Goal: Task Accomplishment & Management: Manage account settings

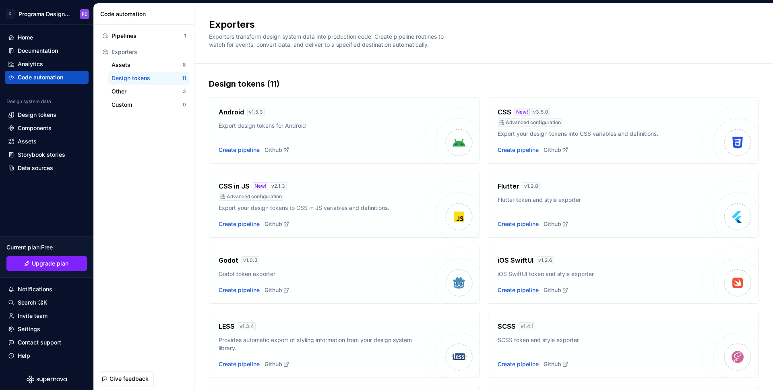
scroll to position [20, 0]
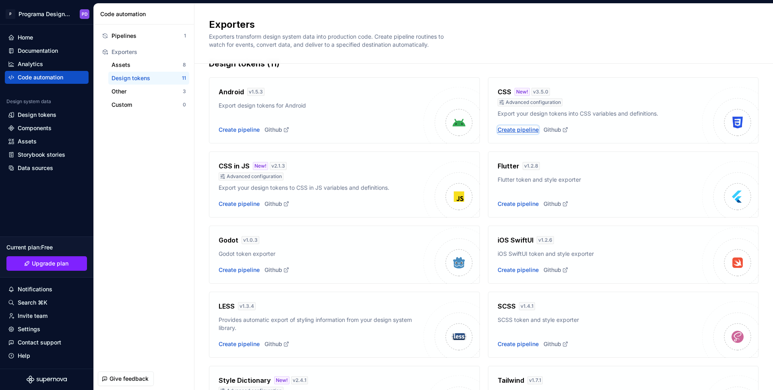
click at [516, 132] on div "Create pipeline" at bounding box center [518, 130] width 41 height 8
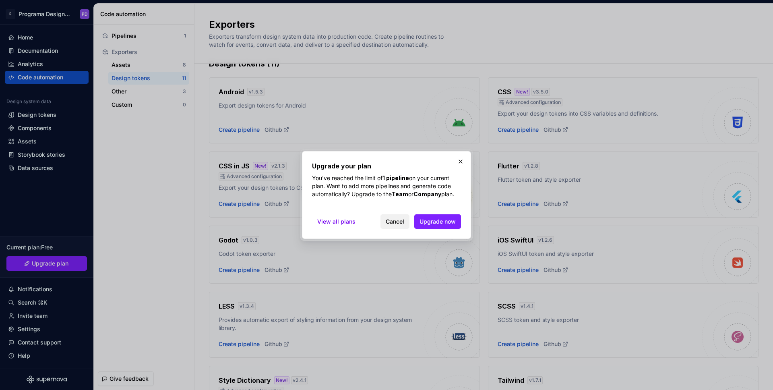
click at [403, 224] on span "Cancel" at bounding box center [395, 221] width 19 height 8
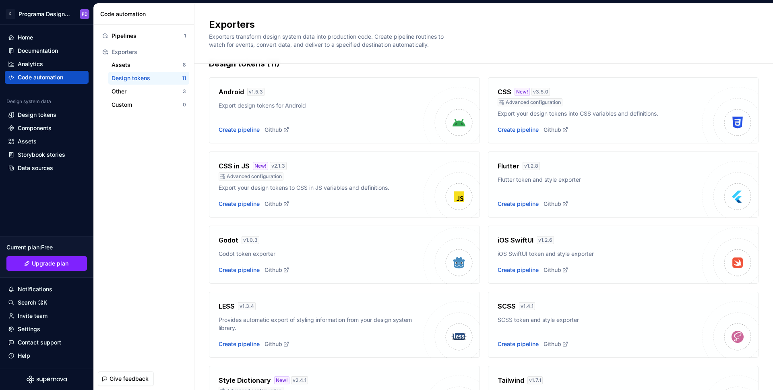
click at [520, 91] on div "New!" at bounding box center [521, 92] width 15 height 8
click at [149, 42] on div "Pipelines 1 Exporters Assets 8 Design tokens 11 Other 3 Custom 0" at bounding box center [144, 70] width 91 height 82
click at [151, 39] on div "Pipelines" at bounding box center [148, 36] width 72 height 8
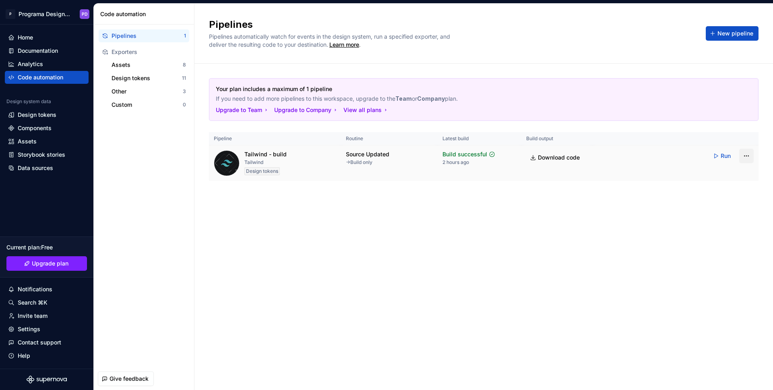
click at [742, 157] on html "P Programa Design System PD Home Documentation Analytics Code automation Design…" at bounding box center [386, 195] width 773 height 390
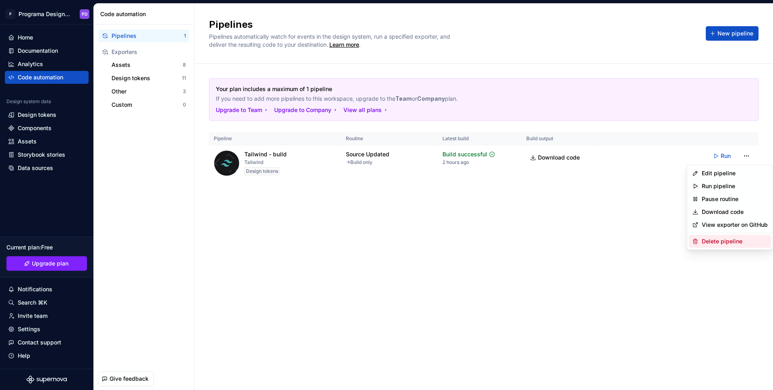
click at [725, 242] on div "Delete pipeline" at bounding box center [735, 241] width 66 height 8
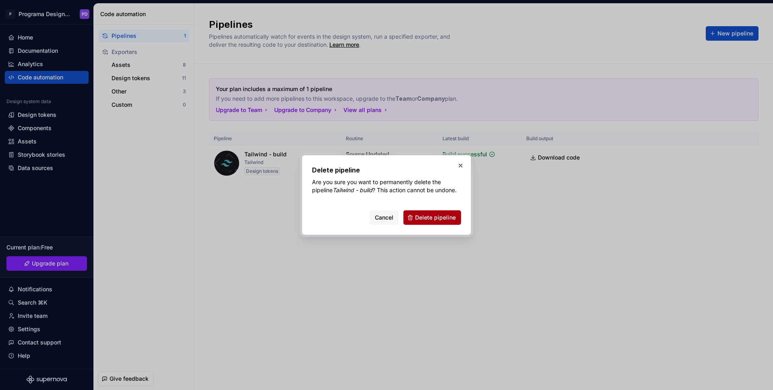
click at [455, 219] on span "Delete pipeline" at bounding box center [435, 217] width 41 height 8
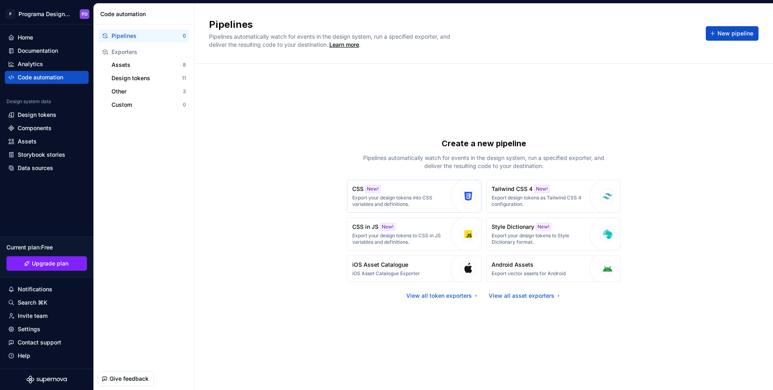
click at [358, 186] on p "CSS" at bounding box center [357, 189] width 11 height 8
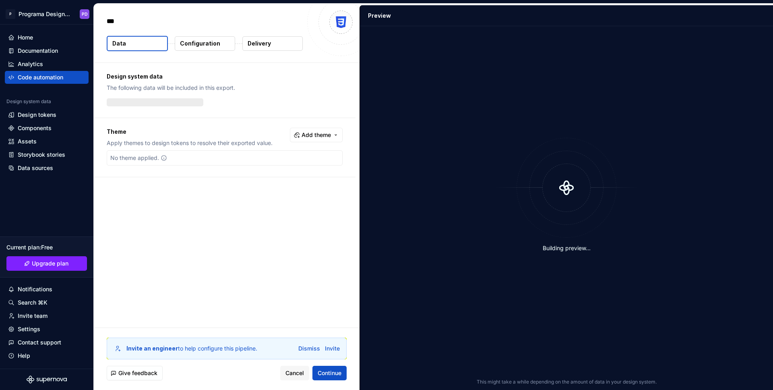
type textarea "*"
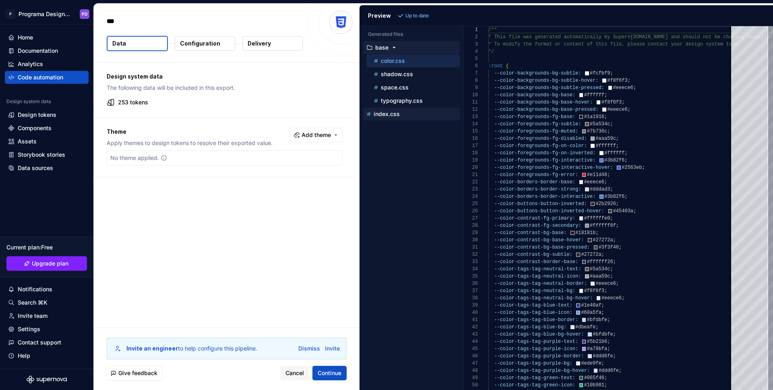
click at [401, 114] on div "index.css" at bounding box center [412, 114] width 95 height 8
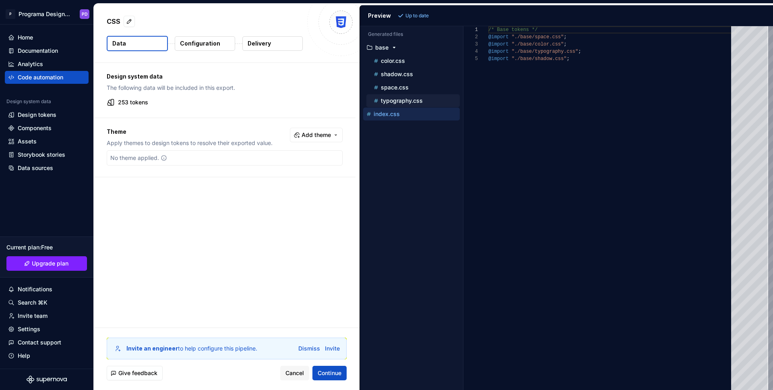
click at [404, 103] on p "typography.css" at bounding box center [402, 100] width 42 height 6
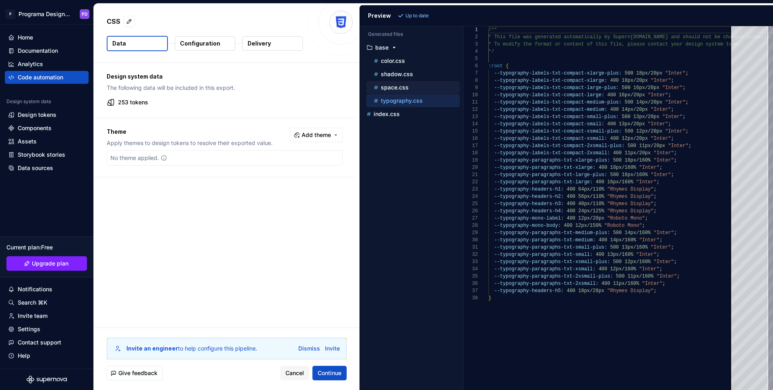
click at [407, 83] on div "space.css" at bounding box center [416, 87] width 88 height 8
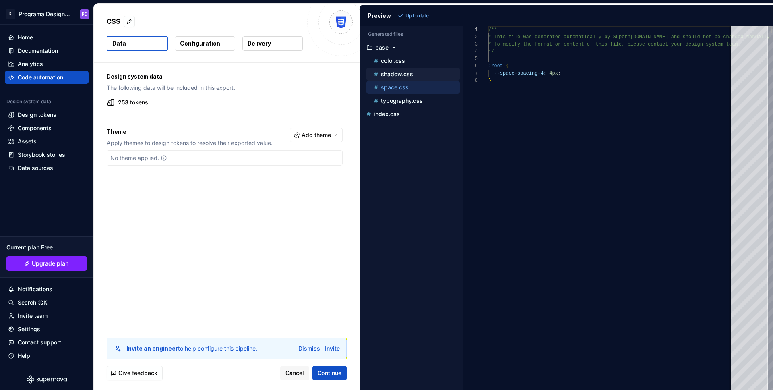
click at [411, 73] on p "shadow.css" at bounding box center [397, 74] width 32 height 6
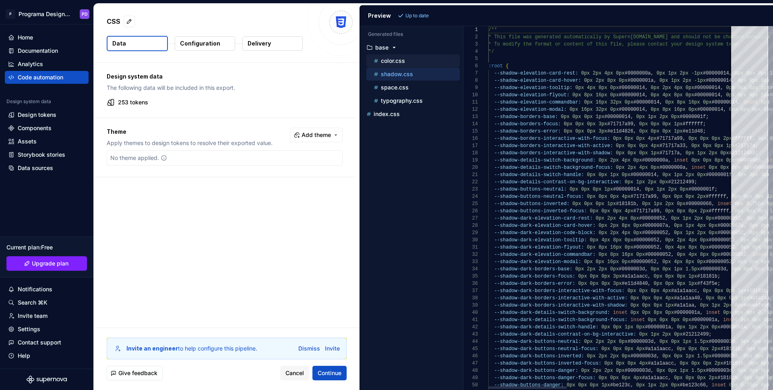
click at [412, 62] on div "color.css" at bounding box center [416, 61] width 88 height 8
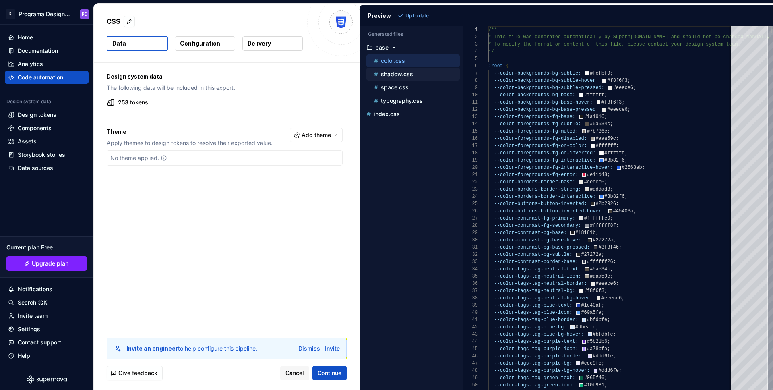
click at [410, 70] on div "shadow.css" at bounding box center [416, 74] width 88 height 8
type textarea "**********"
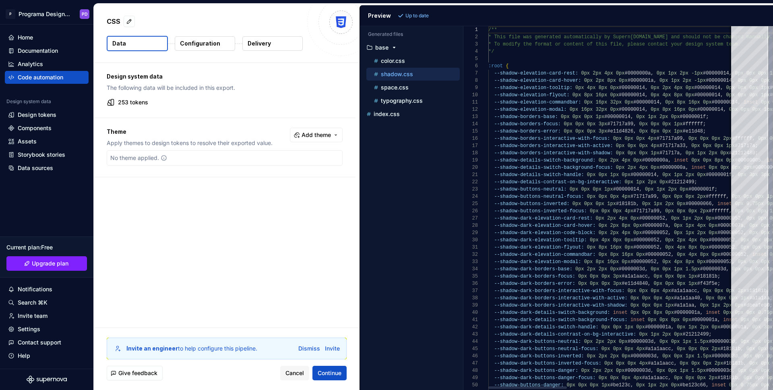
scroll to position [58, 0]
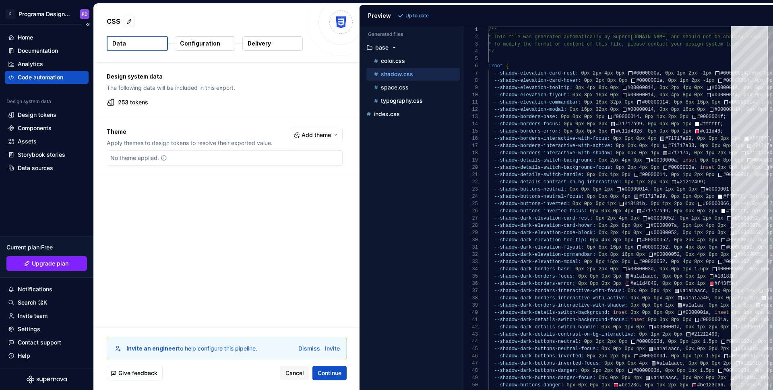
click at [29, 75] on div "Code automation" at bounding box center [40, 77] width 45 height 8
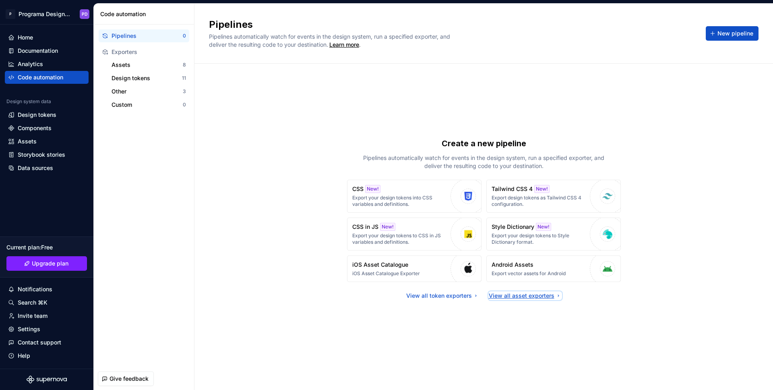
click at [521, 296] on div "View all asset exporters" at bounding box center [525, 295] width 73 height 8
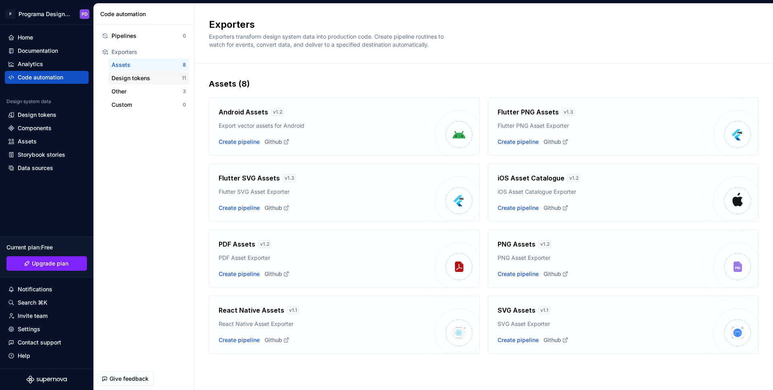
click at [153, 75] on div "Design tokens" at bounding box center [147, 78] width 70 height 8
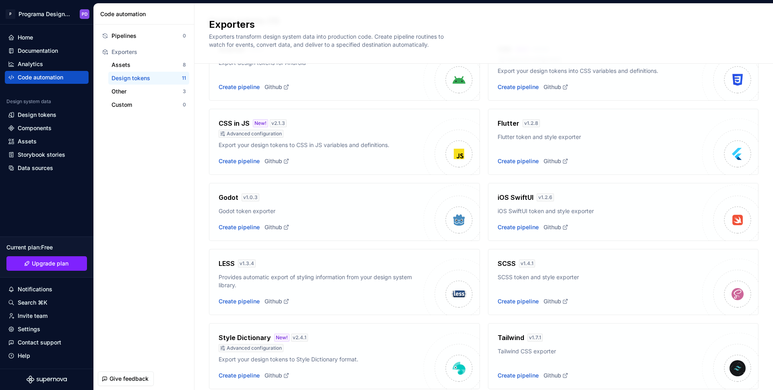
scroll to position [155, 0]
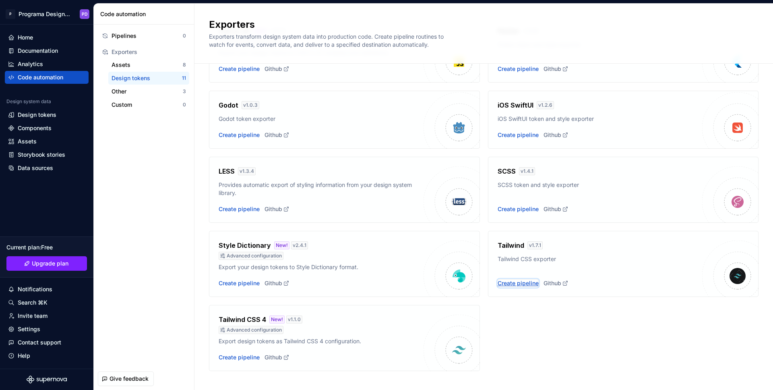
click at [511, 283] on div "Create pipeline" at bounding box center [518, 283] width 41 height 8
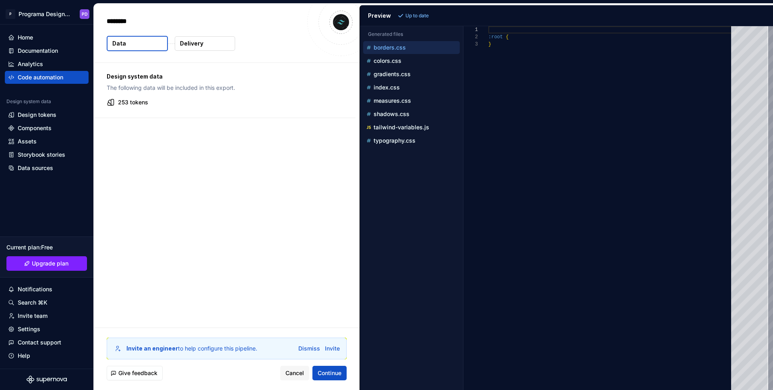
type textarea "*"
click at [405, 126] on p "tailwind-variables.js" at bounding box center [402, 127] width 56 height 6
type textarea "**********"
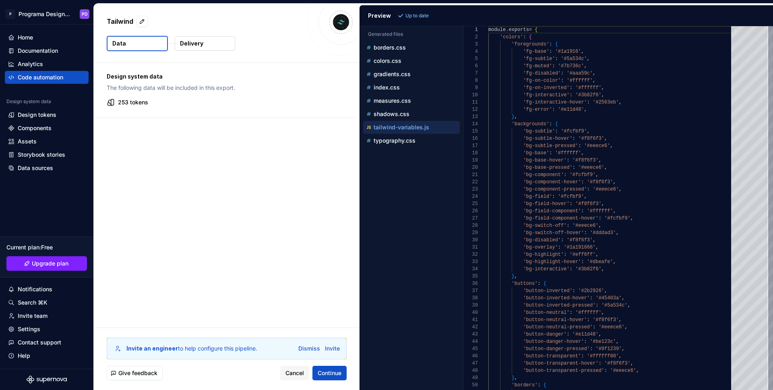
scroll to position [72, 0]
click at [483, 36] on div at bounding box center [484, 36] width 10 height 7
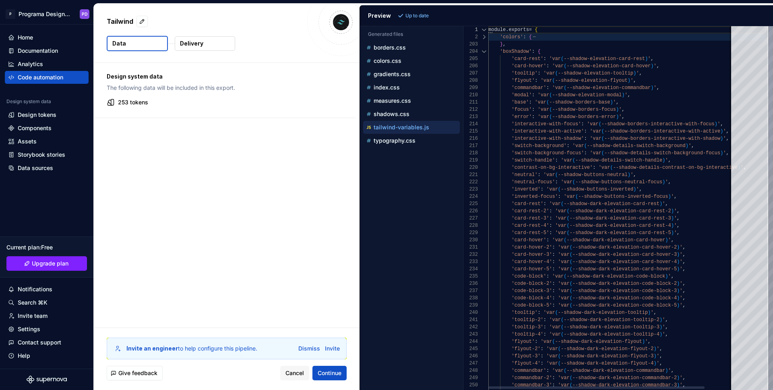
click at [484, 51] on div at bounding box center [484, 51] width 10 height 7
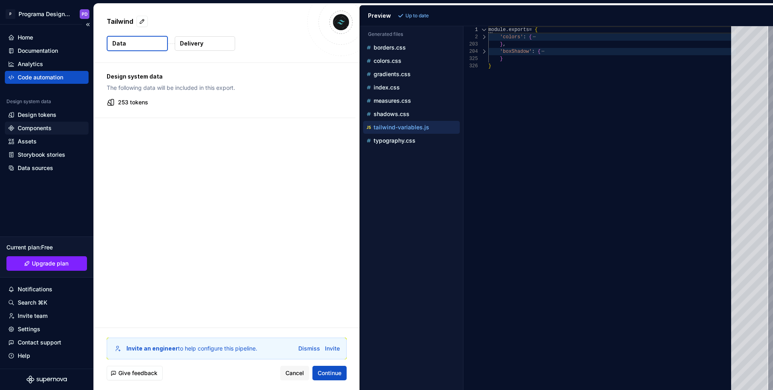
click at [19, 130] on div "Components" at bounding box center [35, 128] width 34 height 8
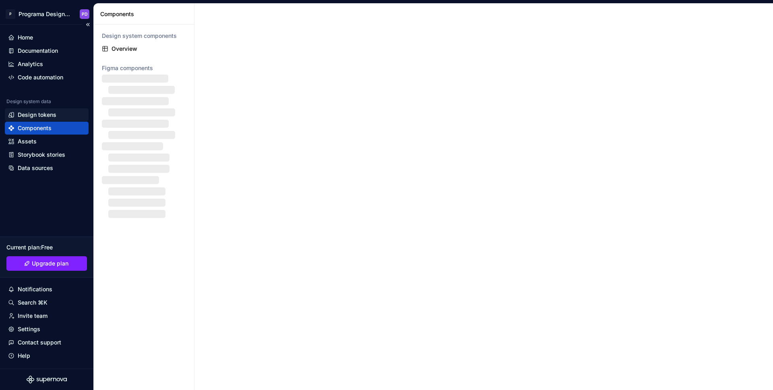
click at [29, 114] on div "Design tokens" at bounding box center [37, 115] width 39 height 8
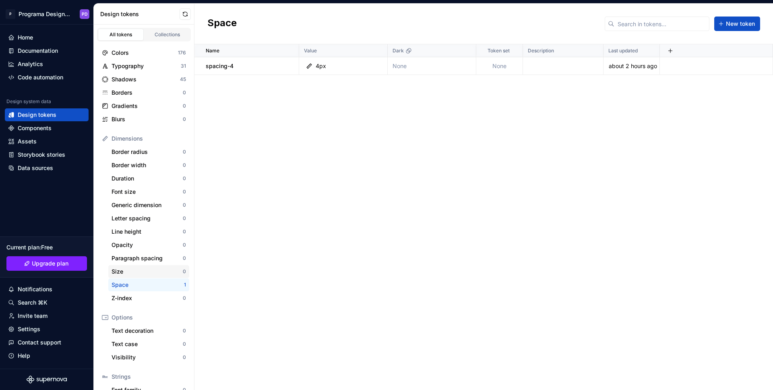
click at [152, 273] on div "Size" at bounding box center [147, 271] width 71 height 8
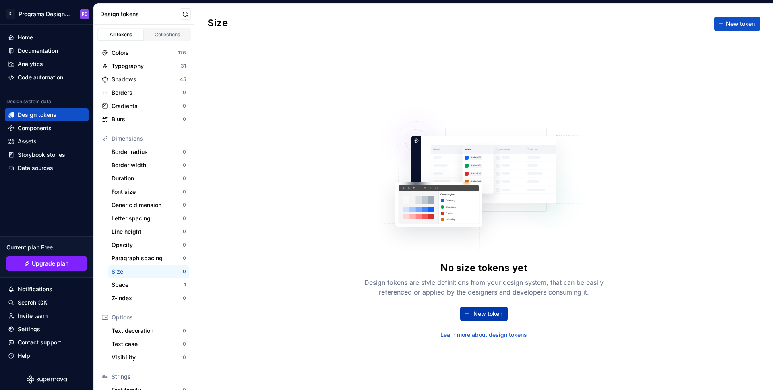
click at [492, 311] on span "New token" at bounding box center [487, 314] width 29 height 8
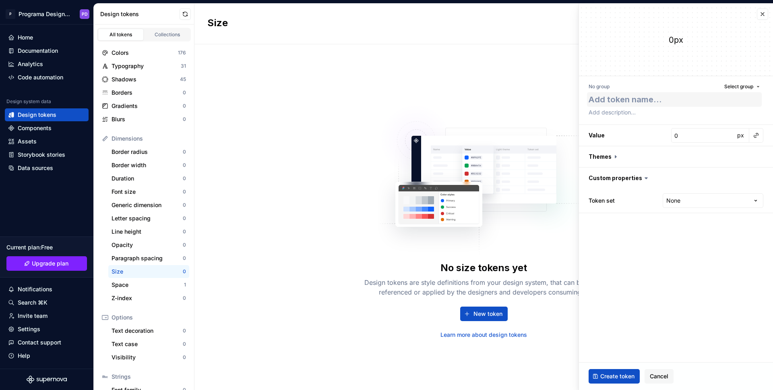
click at [618, 102] on textarea at bounding box center [674, 99] width 175 height 14
click at [696, 196] on html "P Programa Design System PD Home Documentation Analytics Code automation Design…" at bounding box center [386, 195] width 773 height 390
click at [157, 289] on div "Space 1" at bounding box center [148, 284] width 81 height 13
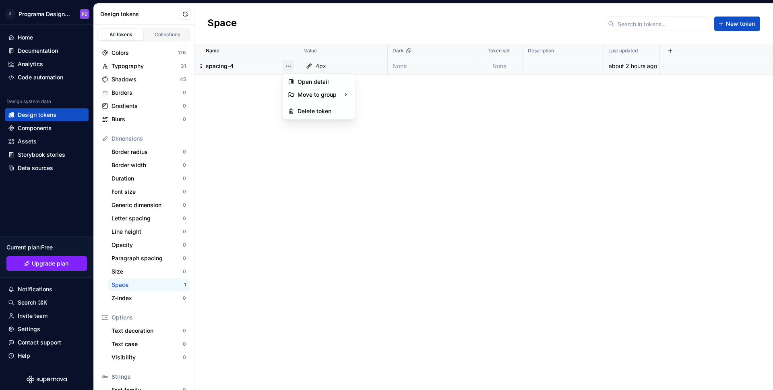
click at [291, 65] on button "button" at bounding box center [288, 65] width 11 height 11
click at [307, 85] on div "Open detail" at bounding box center [324, 82] width 52 height 8
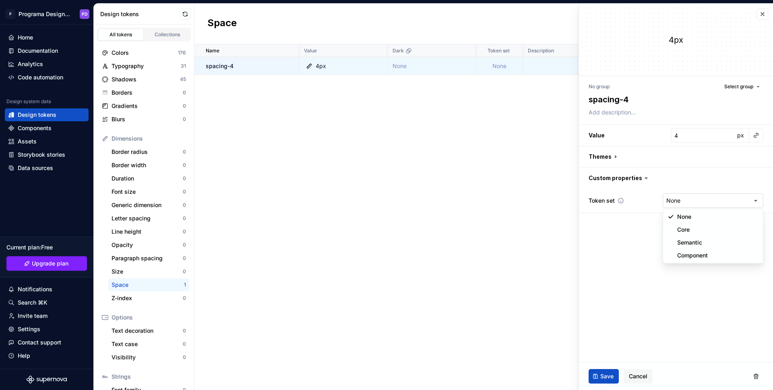
click at [743, 202] on html "P Programa Design System PD Home Documentation Analytics Code automation Design…" at bounding box center [386, 195] width 773 height 390
type textarea "*"
select select "**********"
click at [608, 379] on span "Save" at bounding box center [606, 376] width 13 height 8
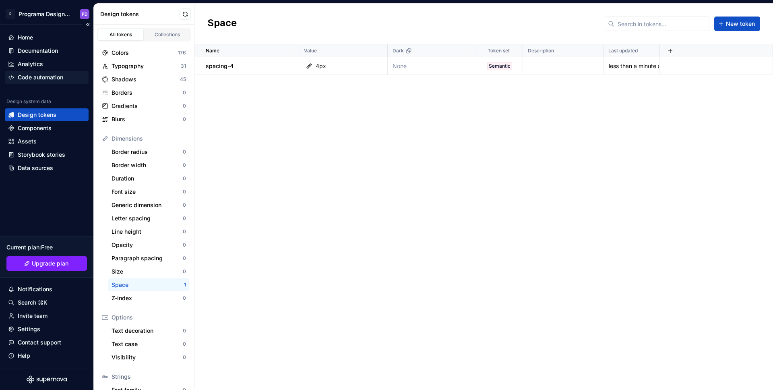
click at [46, 76] on div "Code automation" at bounding box center [40, 77] width 45 height 8
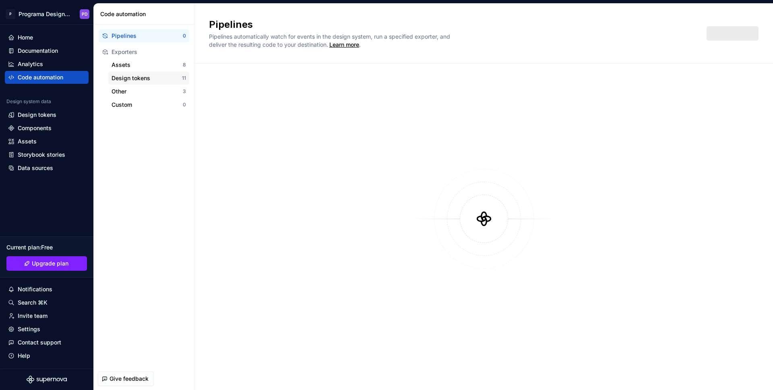
click at [143, 77] on div "Design tokens" at bounding box center [147, 78] width 70 height 8
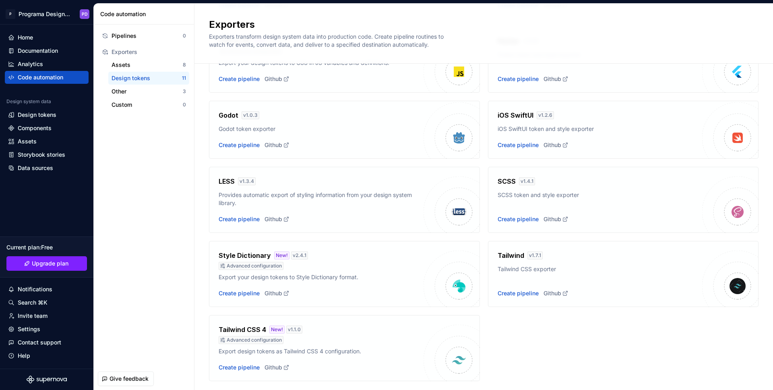
scroll to position [167, 0]
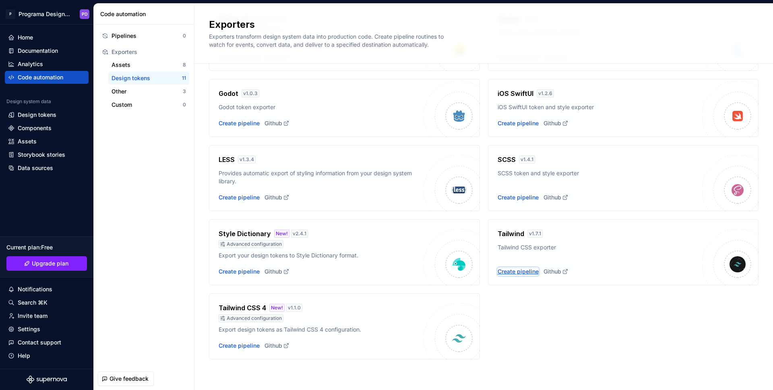
click at [519, 271] on div "Create pipeline" at bounding box center [518, 271] width 41 height 8
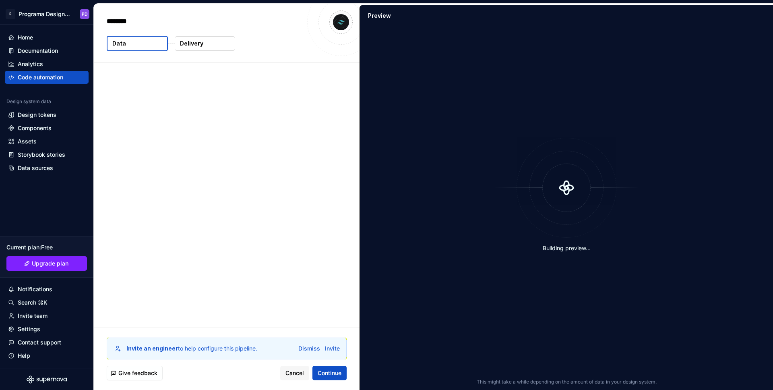
type textarea "*"
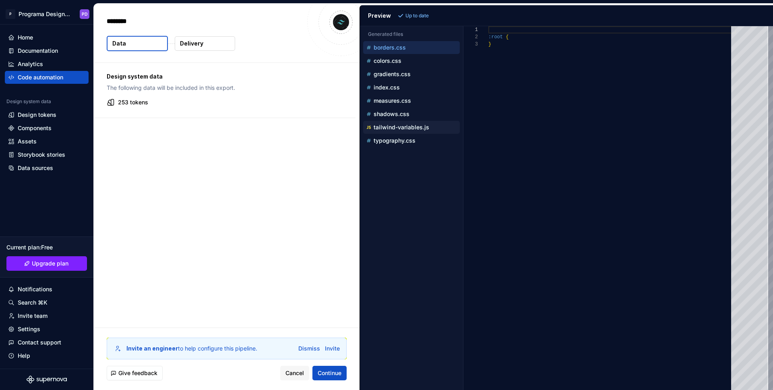
click at [413, 128] on p "tailwind-variables.js" at bounding box center [402, 127] width 56 height 6
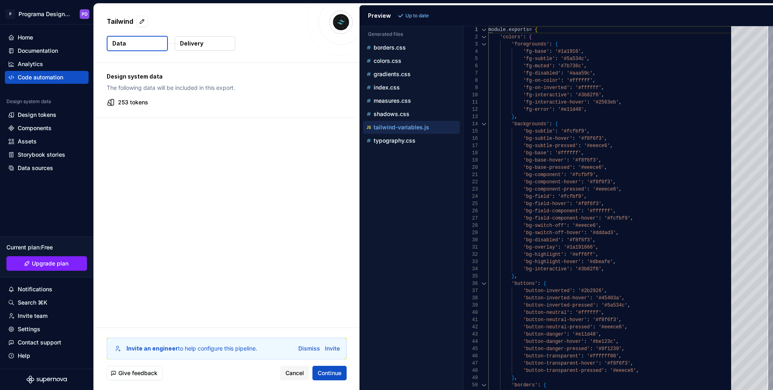
click at [482, 37] on div at bounding box center [484, 36] width 10 height 7
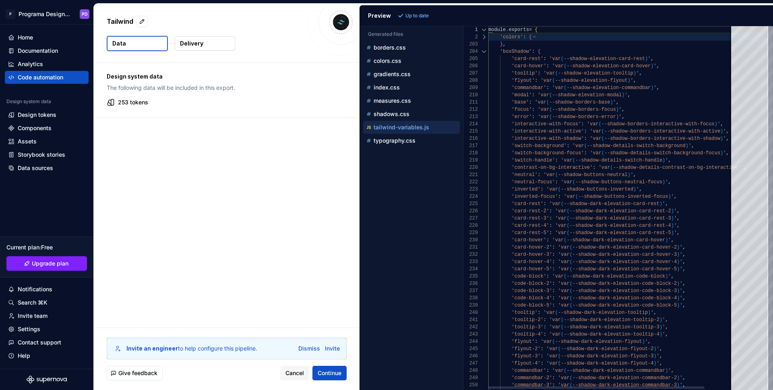
click at [484, 50] on div at bounding box center [484, 51] width 10 height 7
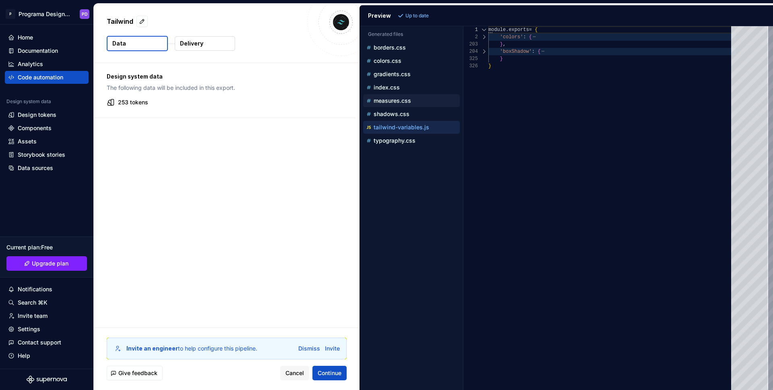
click at [393, 100] on p "measures.css" at bounding box center [392, 100] width 37 height 6
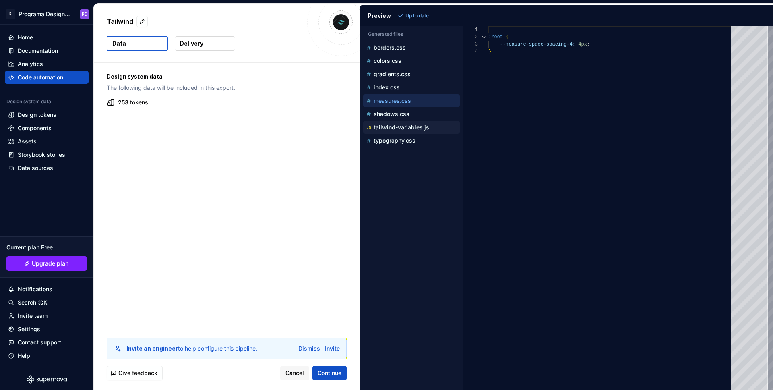
click at [400, 129] on p "tailwind-variables.js" at bounding box center [402, 127] width 56 height 6
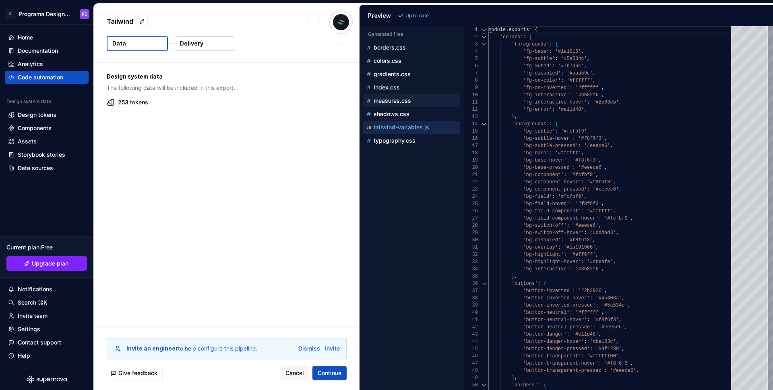
click at [403, 100] on p "measures.css" at bounding box center [392, 100] width 37 height 6
type textarea "**********"
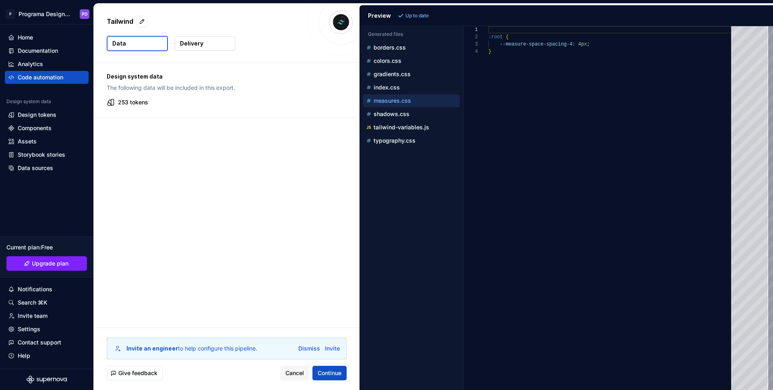
scroll to position [22, 0]
click at [35, 108] on div "Design system data Design tokens Components Assets Storybook stories Data sourc…" at bounding box center [47, 136] width 84 height 76
click at [36, 112] on div "Design tokens" at bounding box center [37, 115] width 39 height 8
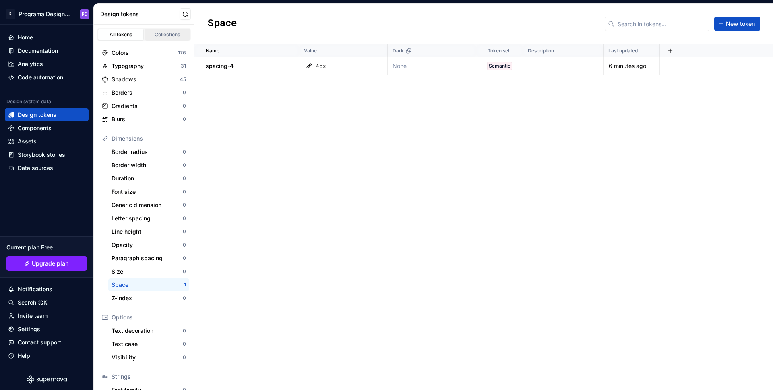
click at [166, 29] on link "Collections" at bounding box center [168, 35] width 46 height 12
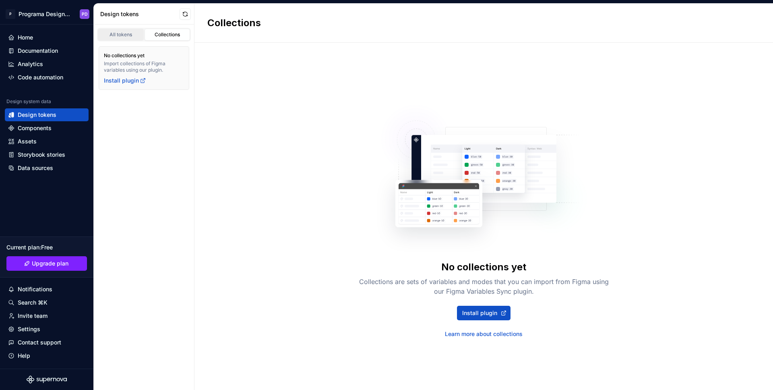
click at [129, 36] on div "All tokens" at bounding box center [121, 34] width 40 height 6
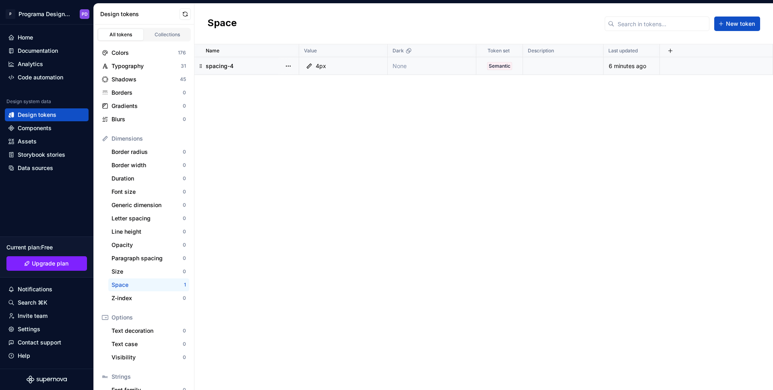
click at [233, 66] on div "spacing-4" at bounding box center [252, 66] width 93 height 8
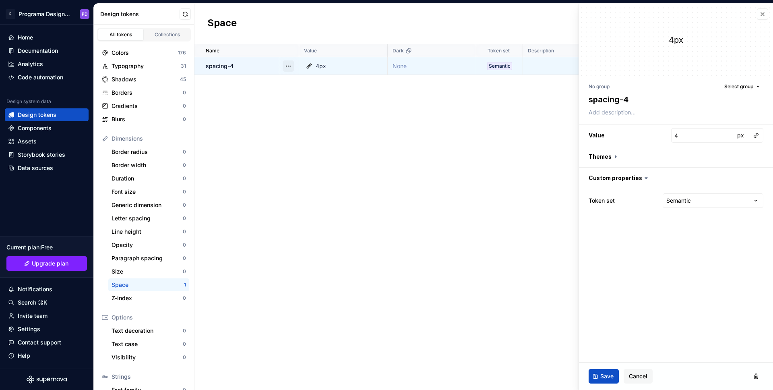
type textarea "*"
click at [705, 201] on html "P Programa Design System PD Home Documentation Analytics Code automation Design…" at bounding box center [386, 195] width 773 height 390
select select
click at [620, 151] on button "button" at bounding box center [676, 156] width 194 height 21
click at [616, 154] on icon at bounding box center [616, 157] width 8 height 8
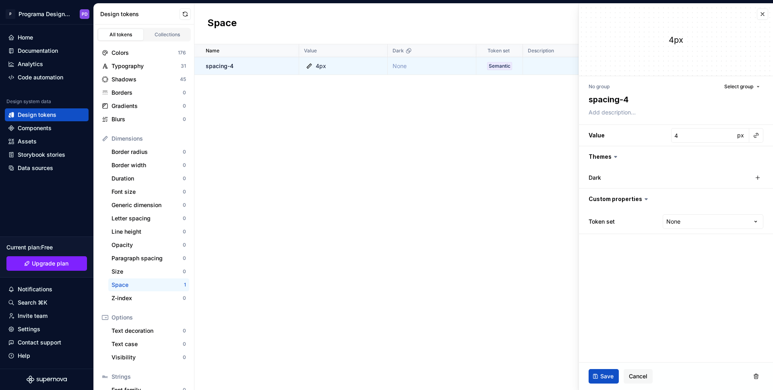
click at [612, 155] on icon at bounding box center [616, 157] width 8 height 8
click at [728, 89] on span "Select group" at bounding box center [738, 86] width 29 height 6
click at [604, 88] on div "No group" at bounding box center [599, 86] width 21 height 6
click at [597, 375] on button "Save" at bounding box center [604, 376] width 30 height 14
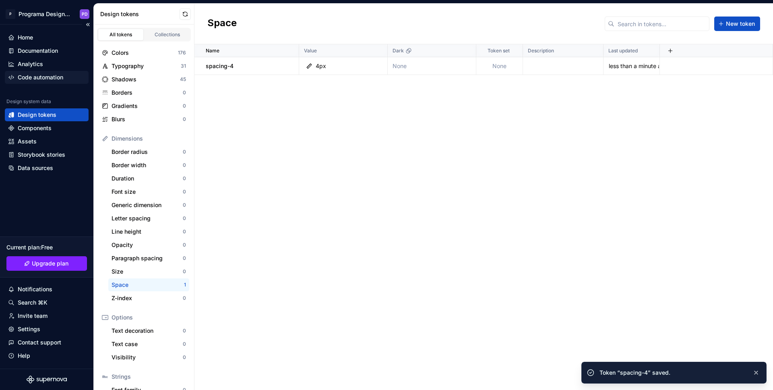
click at [54, 83] on div "Code automation" at bounding box center [47, 77] width 84 height 13
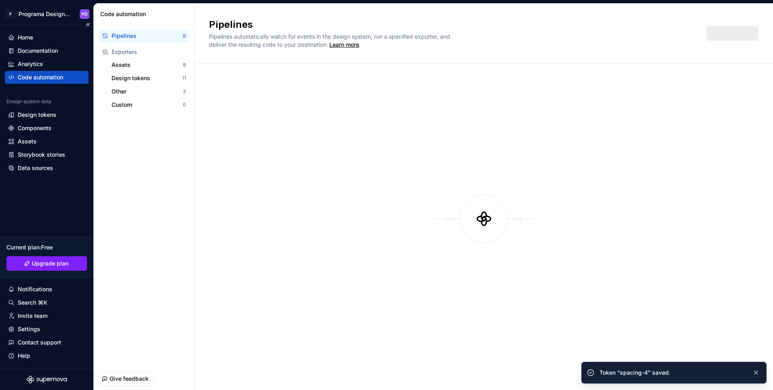
click at [59, 76] on div "Code automation" at bounding box center [40, 77] width 45 height 8
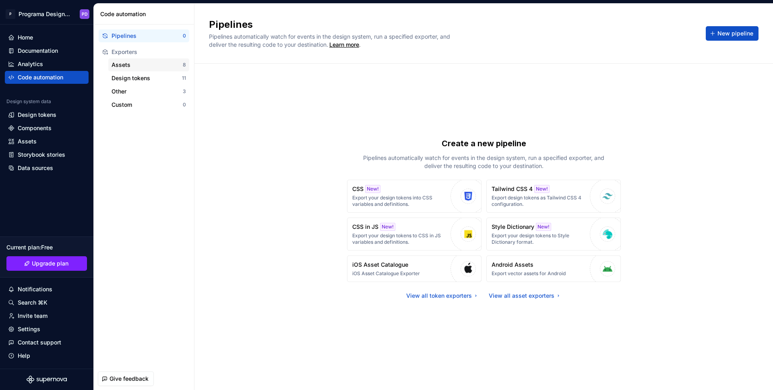
click at [153, 66] on div "Assets" at bounding box center [147, 65] width 71 height 8
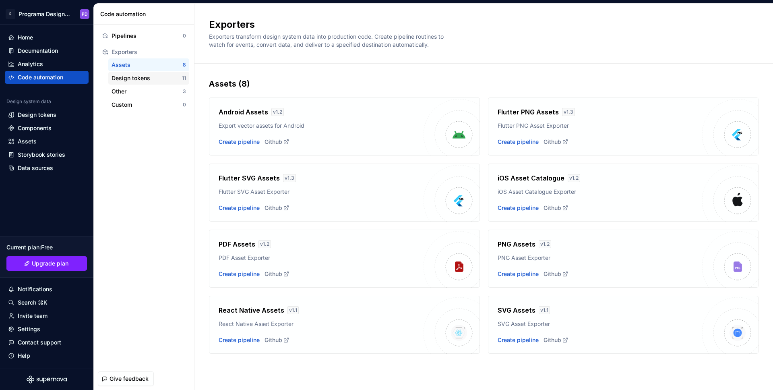
click at [165, 77] on div "Design tokens" at bounding box center [147, 78] width 70 height 8
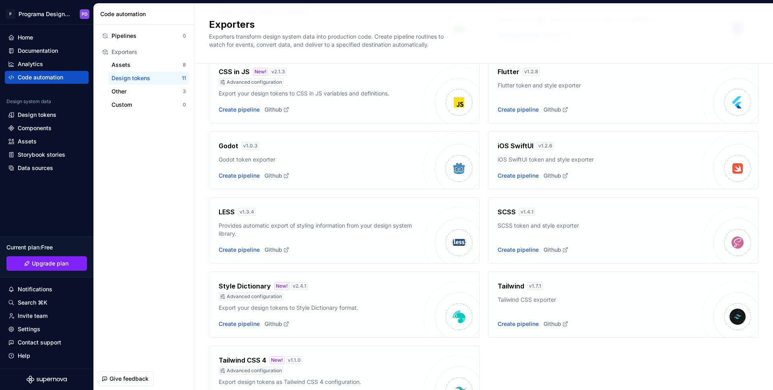
scroll to position [167, 0]
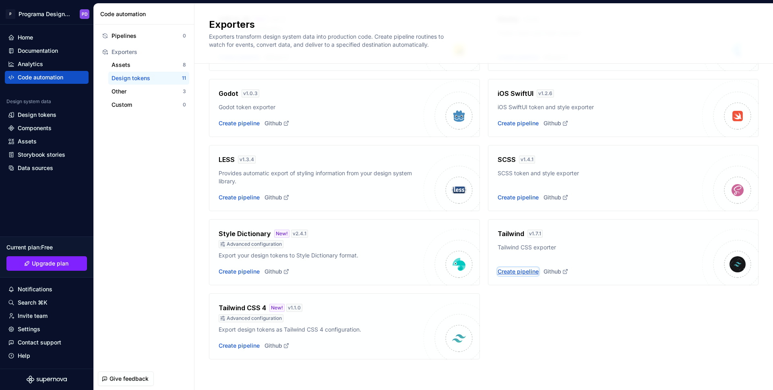
click at [526, 274] on div "Create pipeline" at bounding box center [518, 271] width 41 height 8
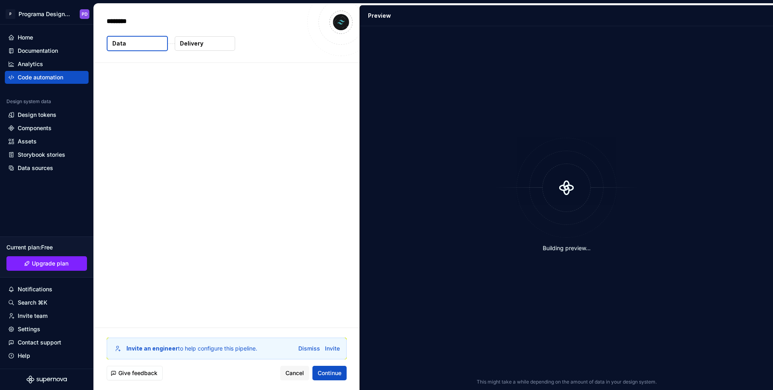
type textarea "*"
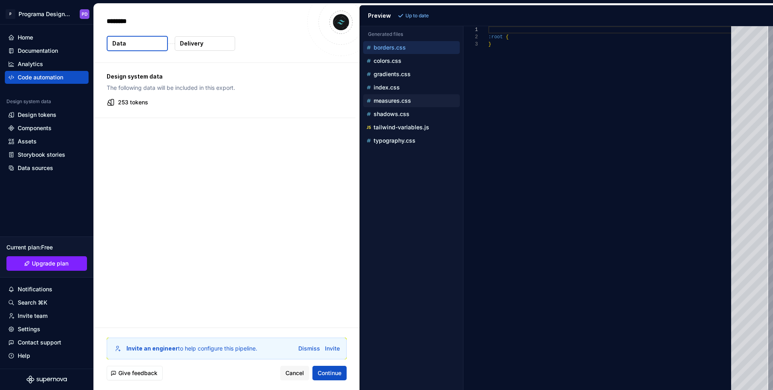
click at [397, 101] on p "measures.css" at bounding box center [392, 100] width 37 height 6
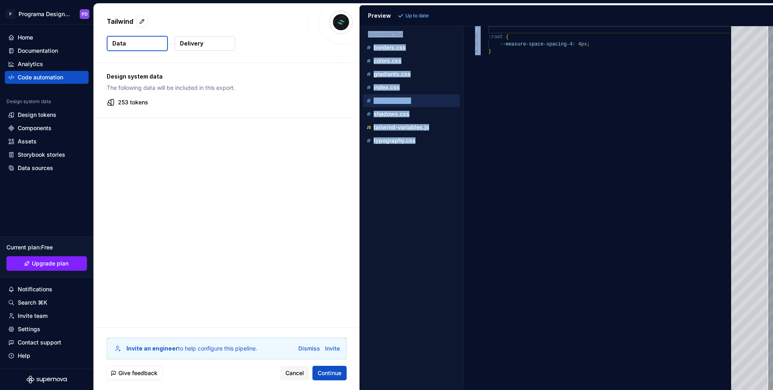
drag, startPoint x: 500, startPoint y: 55, endPoint x: 480, endPoint y: 25, distance: 36.5
click at [479, 24] on div "**********" at bounding box center [566, 197] width 413 height 384
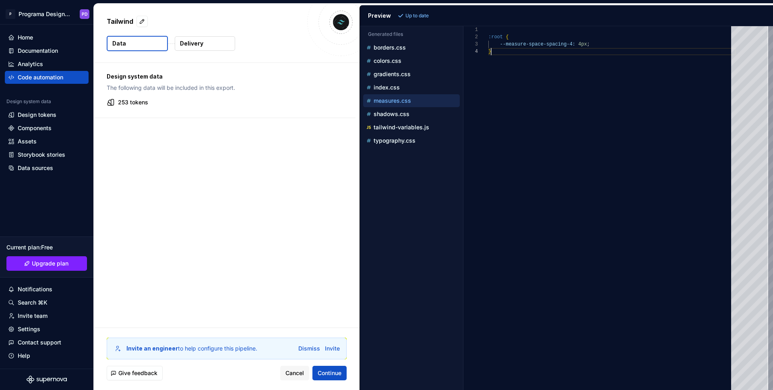
click at [516, 62] on div ":root { --measure-space-spacing-4: 4px ; }" at bounding box center [612, 208] width 248 height 364
drag, startPoint x: 511, startPoint y: 64, endPoint x: 486, endPoint y: 40, distance: 34.5
click at [488, 40] on div ":root { --measure-space-spacing-4: 4px ; }" at bounding box center [612, 208] width 248 height 364
click at [388, 125] on p "tailwind-variables.js" at bounding box center [402, 127] width 56 height 6
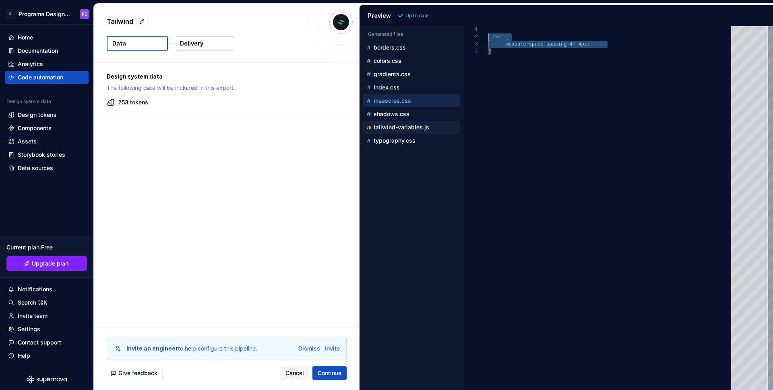
type textarea "**********"
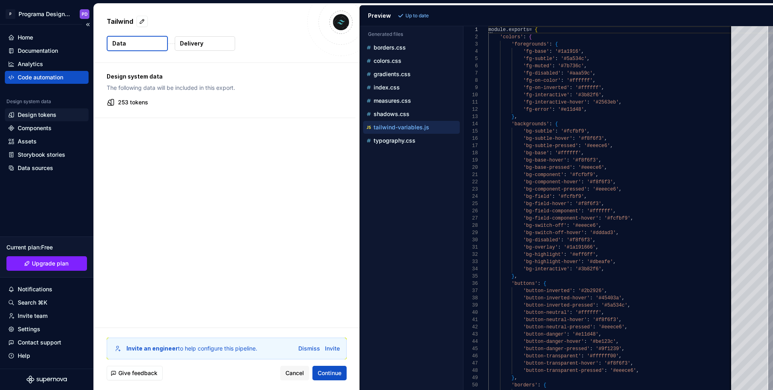
click at [32, 117] on div "Design tokens" at bounding box center [37, 115] width 39 height 8
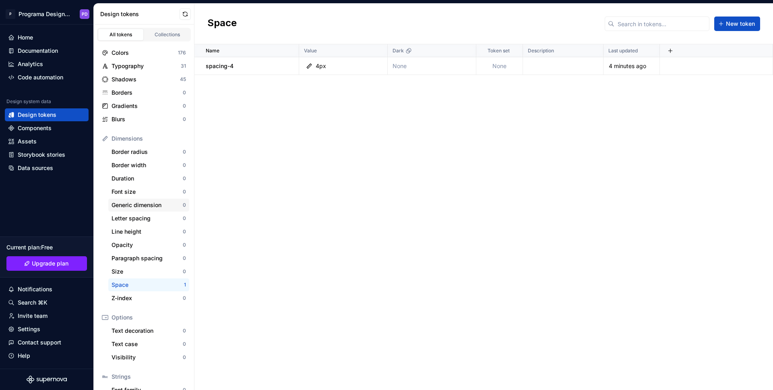
click at [138, 205] on div "Generic dimension" at bounding box center [147, 205] width 71 height 8
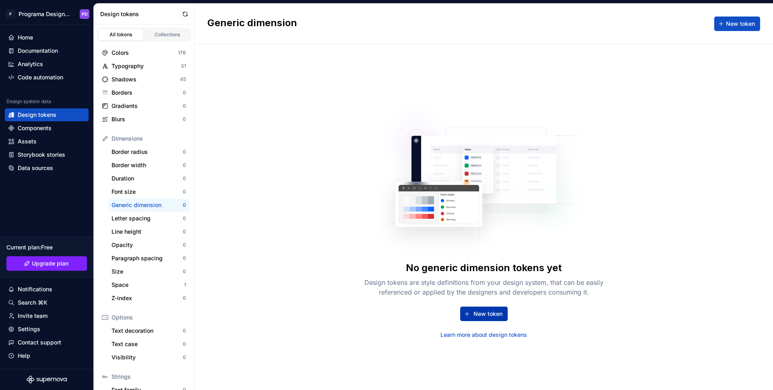
click at [498, 310] on span "New token" at bounding box center [487, 314] width 29 height 8
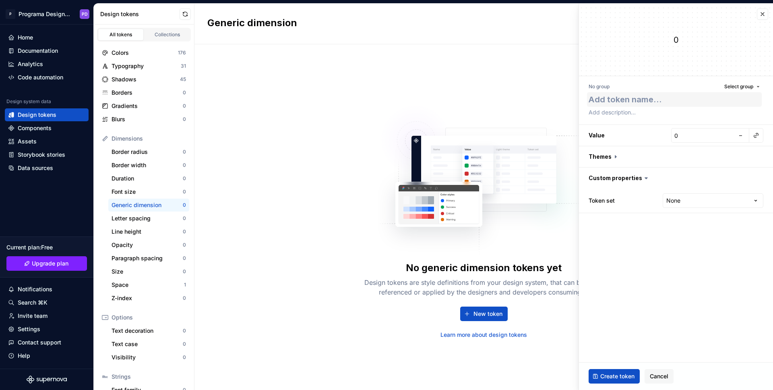
click at [685, 95] on textarea at bounding box center [674, 99] width 175 height 14
type textarea "*"
type textarea "sp"
type textarea "*"
type textarea "spa"
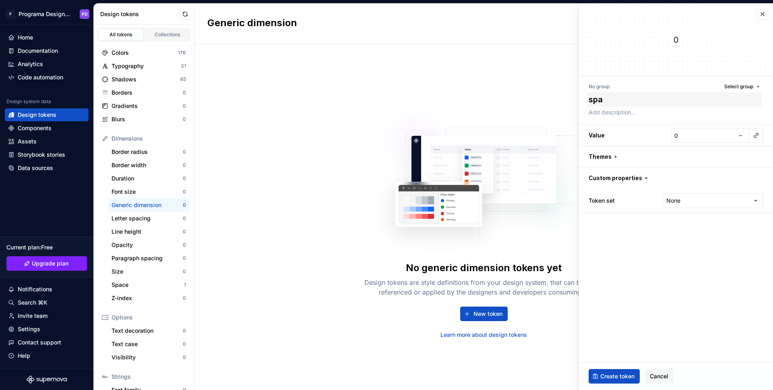
type textarea "*"
type textarea "spac"
type textarea "*"
type textarea "spaco"
type textarea "*"
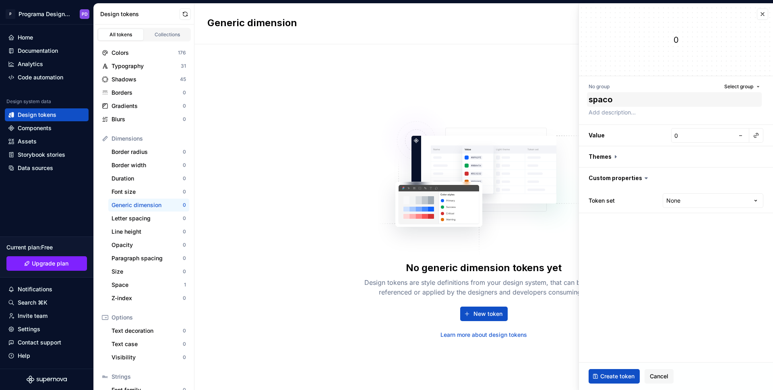
type textarea "spac"
type textarea "*"
type textarea "spaci"
type textarea "*"
type textarea "spacin"
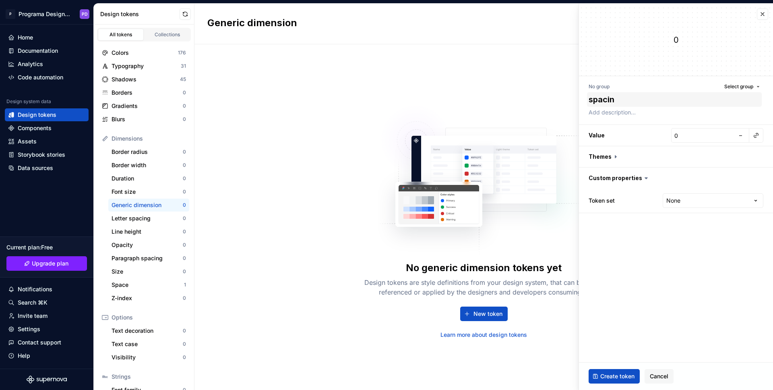
type textarea "*"
type textarea "spacing"
type textarea "*"
type textarea "spacing-"
type textarea "*"
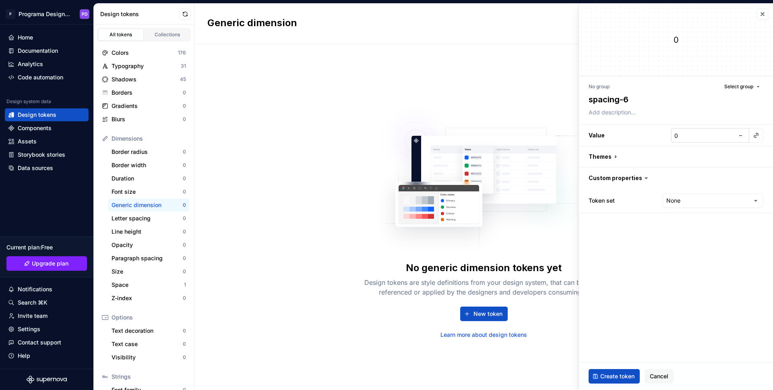
type textarea "spacing-6"
click at [711, 136] on input "0" at bounding box center [703, 135] width 64 height 14
type textarea "*"
type input "6"
click at [739, 136] on span "–" at bounding box center [740, 135] width 3 height 7
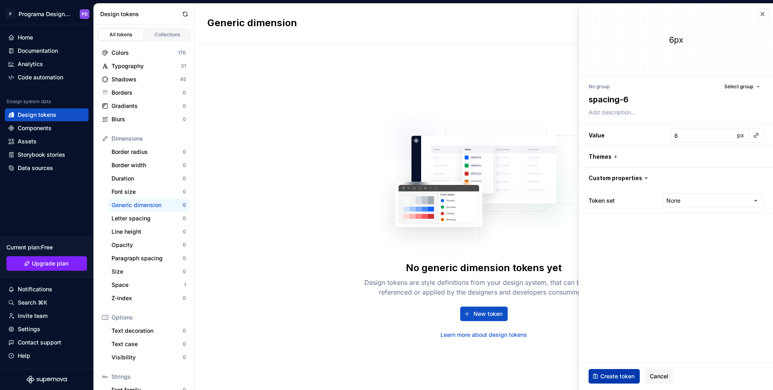
click at [611, 375] on span "Create token" at bounding box center [617, 376] width 34 height 8
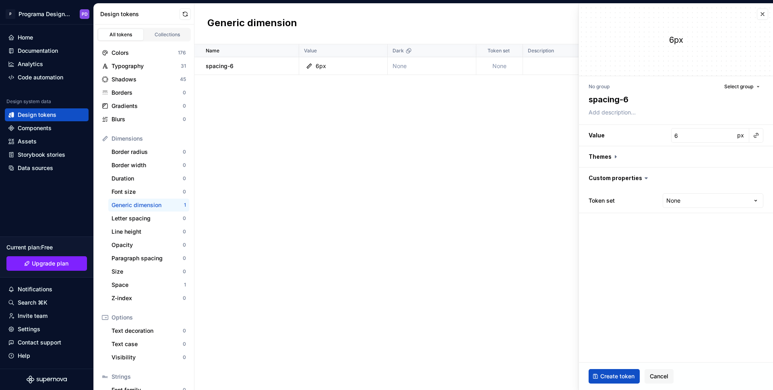
type textarea "*"
type input "0"
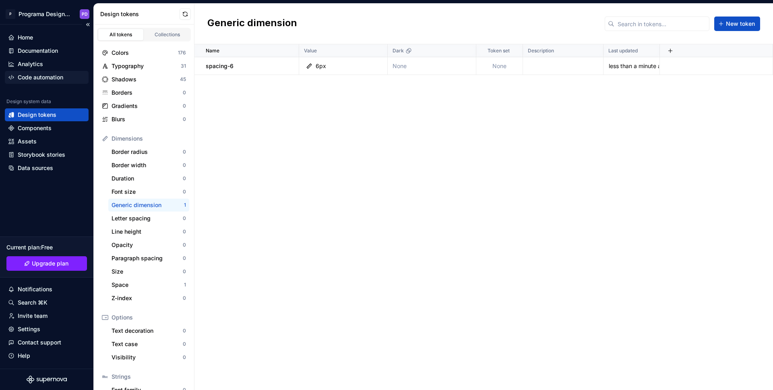
click at [58, 75] on div "Code automation" at bounding box center [40, 77] width 45 height 8
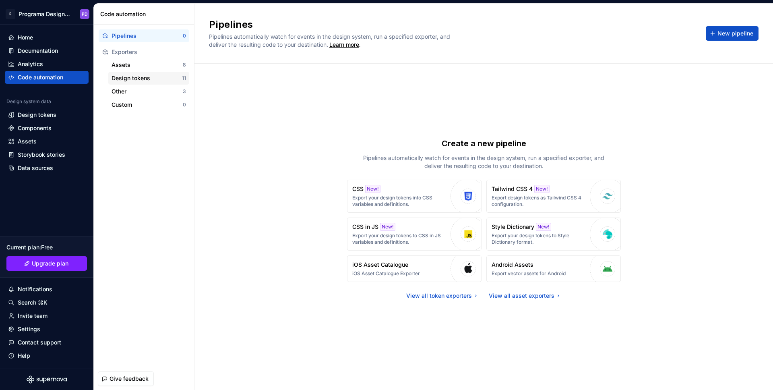
click at [135, 78] on div "Design tokens" at bounding box center [147, 78] width 70 height 8
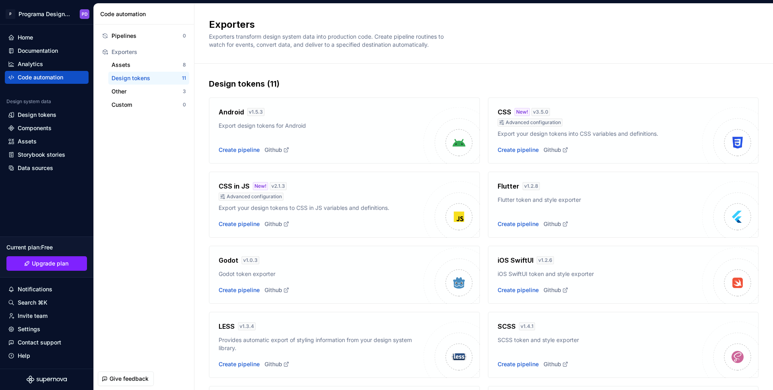
scroll to position [167, 0]
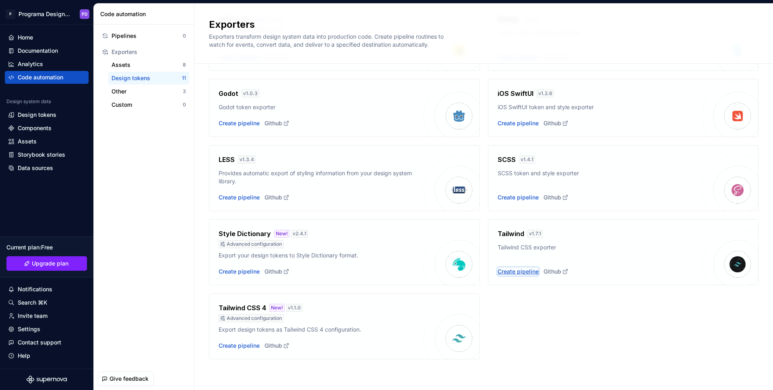
click at [519, 270] on div "Create pipeline" at bounding box center [518, 271] width 41 height 8
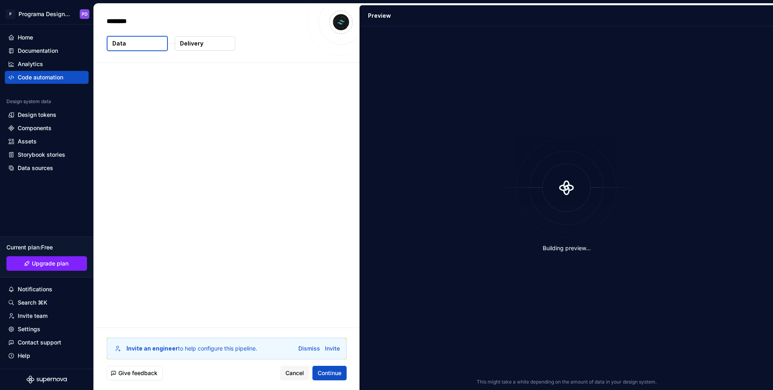
type textarea "*"
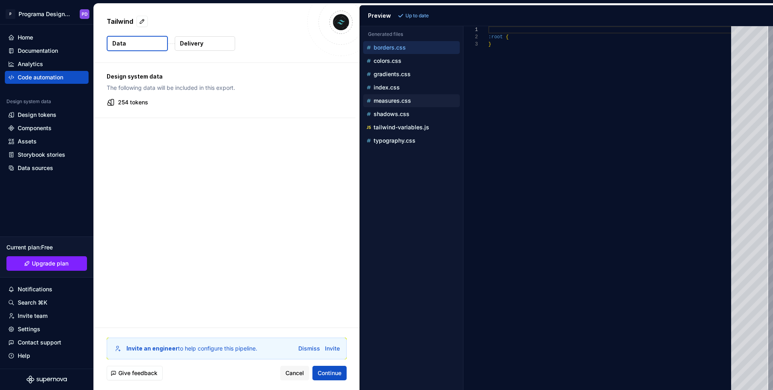
click at [403, 99] on p "measures.css" at bounding box center [392, 100] width 37 height 6
click at [418, 129] on p "tailwind-variables.js" at bounding box center [402, 127] width 56 height 6
type textarea "**********"
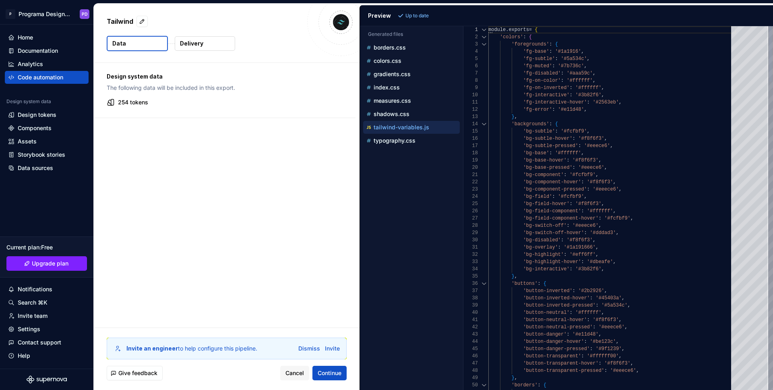
click at [483, 36] on div at bounding box center [484, 36] width 10 height 7
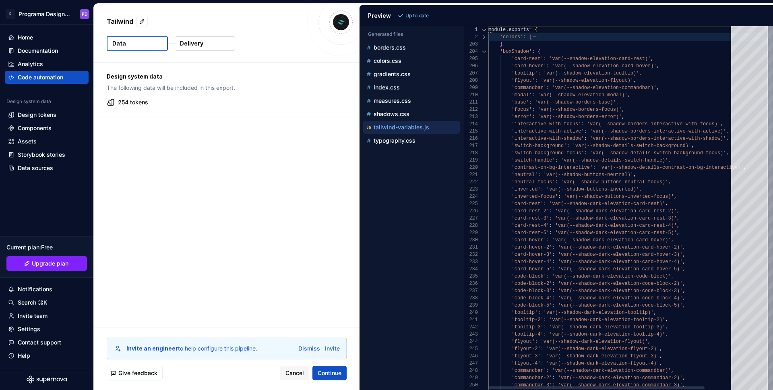
click at [483, 52] on div at bounding box center [484, 51] width 10 height 7
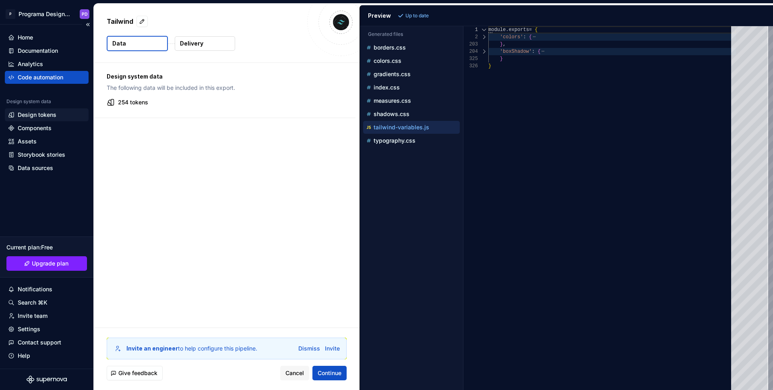
click at [48, 111] on div "Design tokens" at bounding box center [37, 115] width 39 height 8
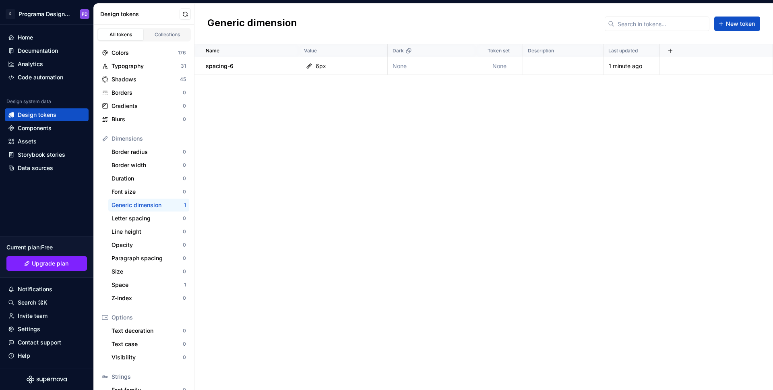
click at [106, 139] on icon at bounding box center [105, 138] width 6 height 6
click at [128, 139] on div "Dimensions" at bounding box center [149, 138] width 74 height 8
click at [157, 149] on div "Border radius" at bounding box center [147, 152] width 71 height 8
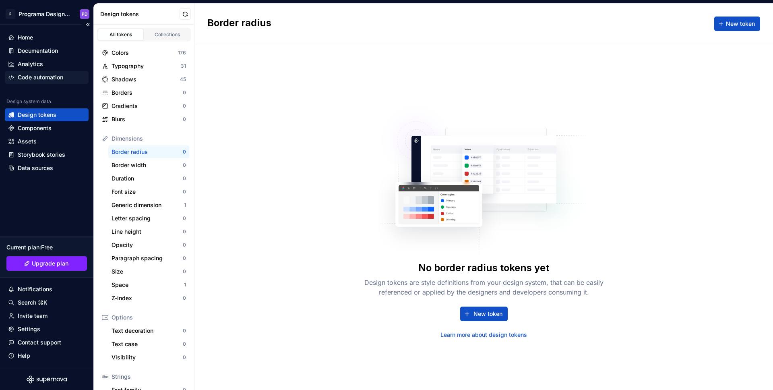
click at [37, 80] on div "Code automation" at bounding box center [40, 77] width 45 height 8
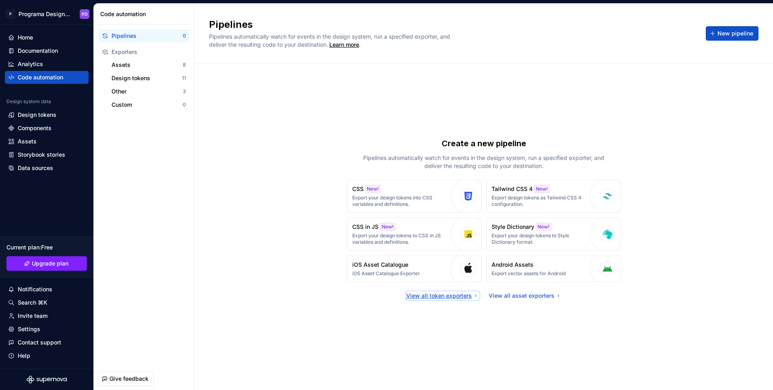
click at [457, 295] on div "View all token exporters" at bounding box center [442, 295] width 73 height 8
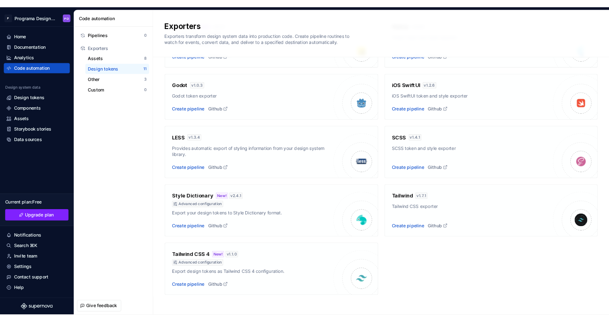
scroll to position [167, 0]
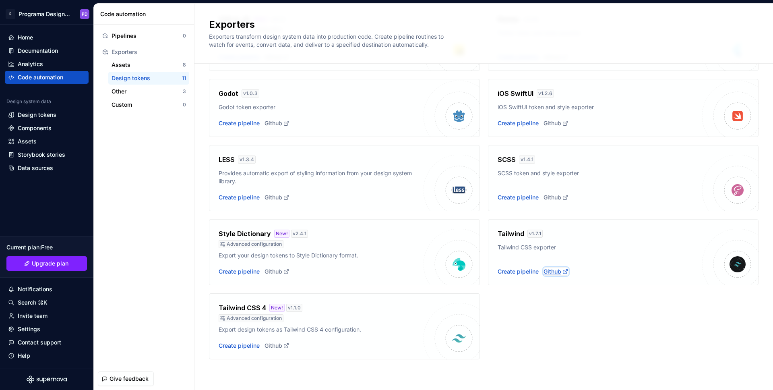
click at [550, 271] on div "Github" at bounding box center [555, 271] width 25 height 8
click at [47, 105] on div "Design system data" at bounding box center [47, 103] width 84 height 10
click at [50, 111] on div "Design tokens" at bounding box center [37, 115] width 39 height 8
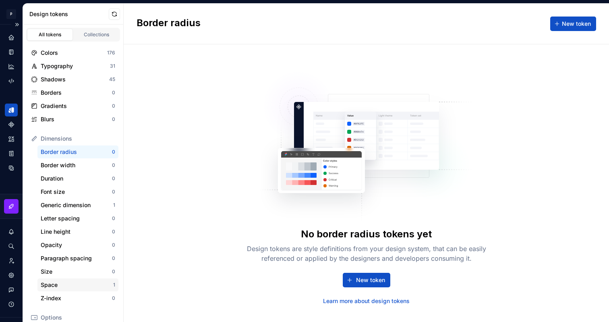
click at [61, 283] on div "Space" at bounding box center [77, 285] width 72 height 8
